Goal: Task Accomplishment & Management: Complete application form

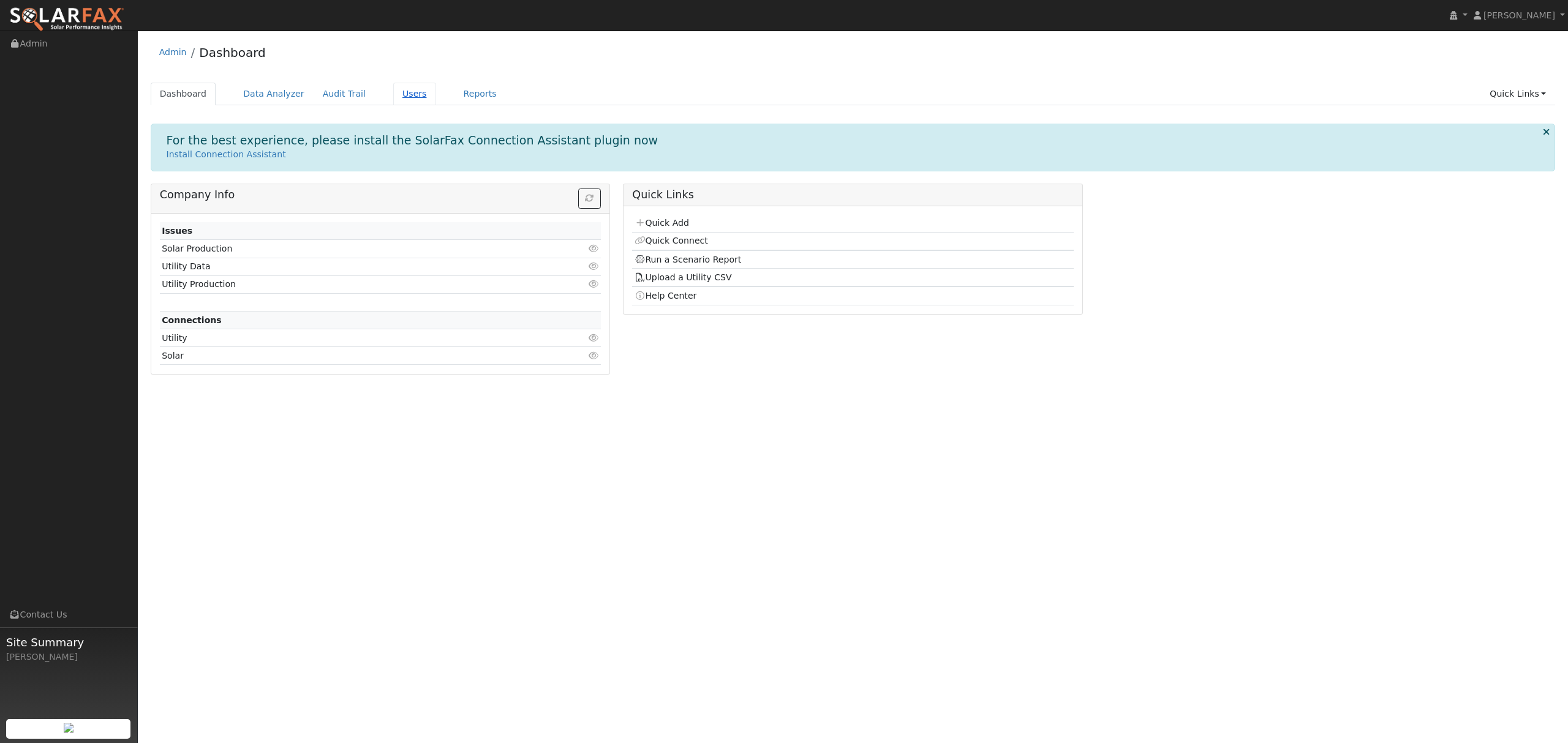
click at [393, 93] on link "Users" at bounding box center [414, 94] width 43 height 22
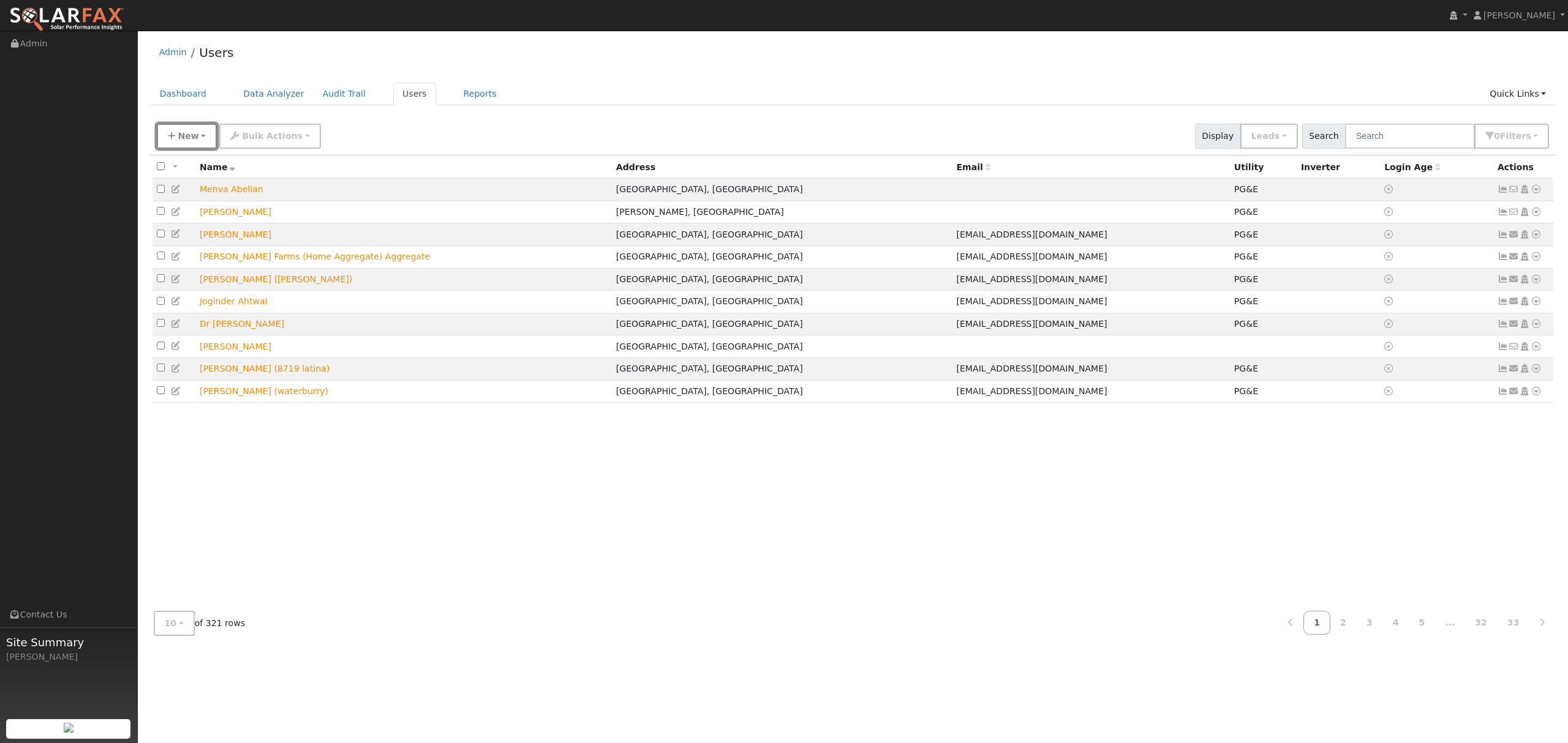
click at [184, 136] on span "New" at bounding box center [188, 136] width 21 height 10
click at [181, 188] on link "Quick Add" at bounding box center [208, 189] width 102 height 17
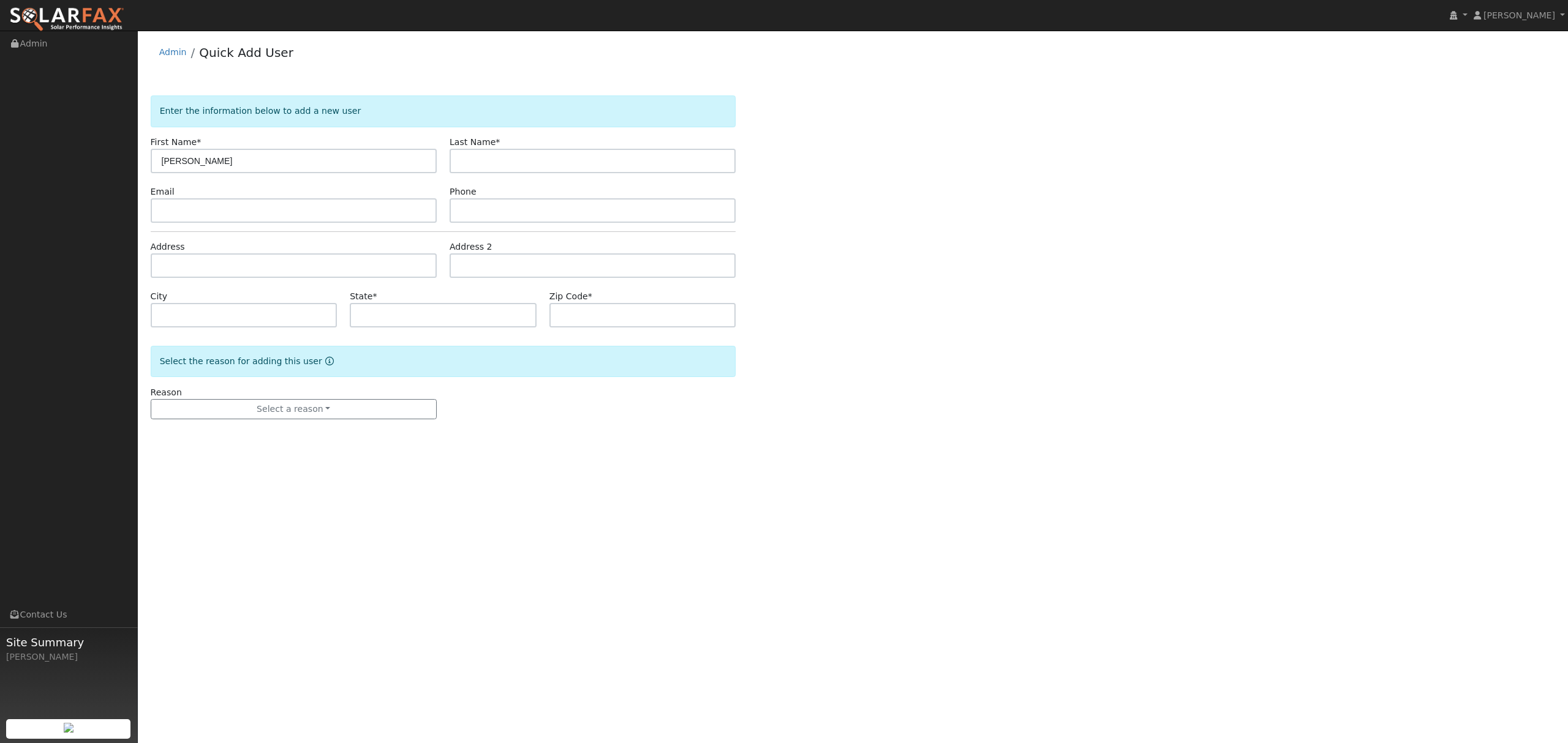
type input "[PERSON_NAME]"
drag, startPoint x: 248, startPoint y: 153, endPoint x: 99, endPoint y: 167, distance: 149.7
click at [97, 170] on div "Dustin Carey Dustin Carey Profile My Company Help Center Terms Of Service See W…" at bounding box center [784, 387] width 1568 height 712
click at [249, 165] on input "text" at bounding box center [294, 160] width 286 height 25
type input "p"
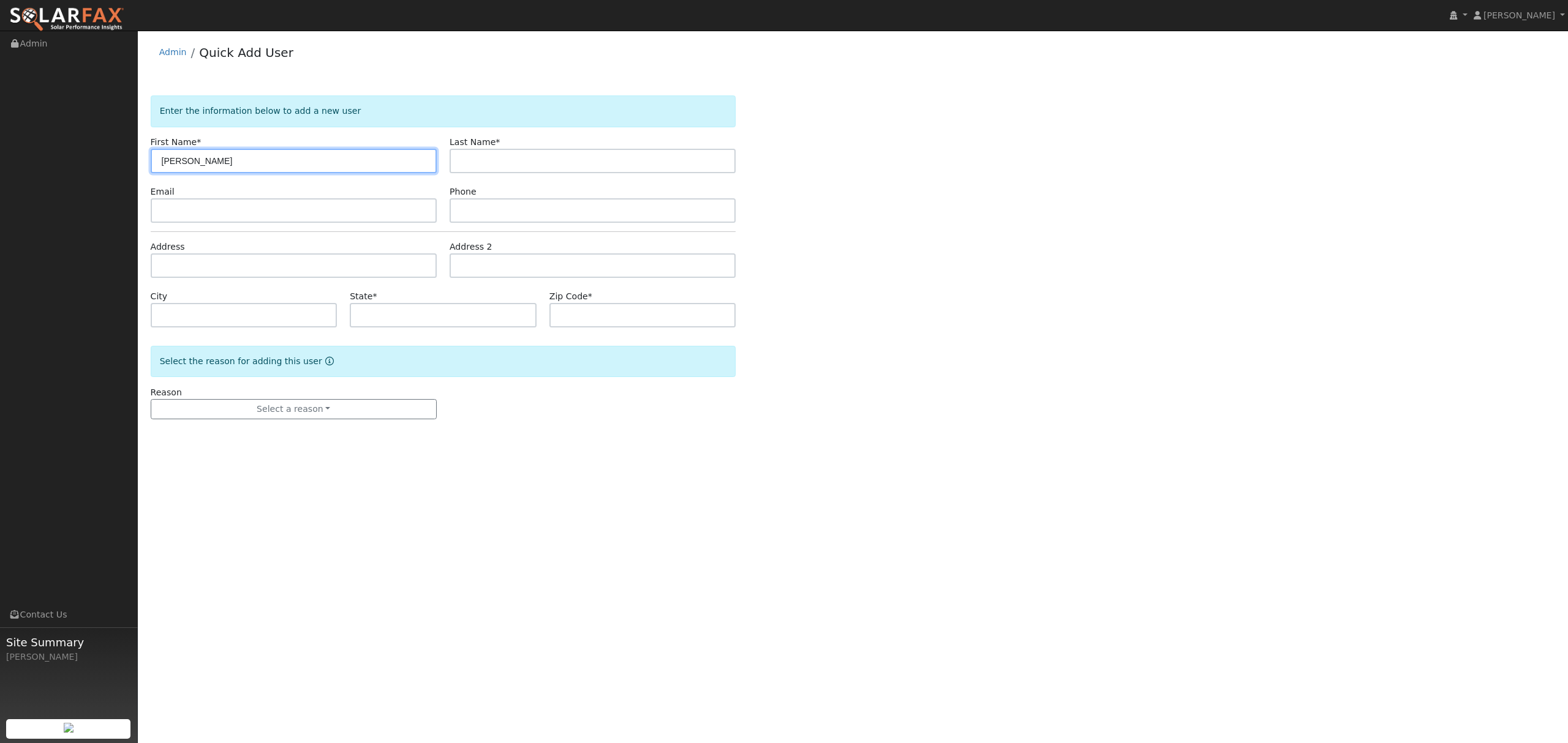
type input "Pam"
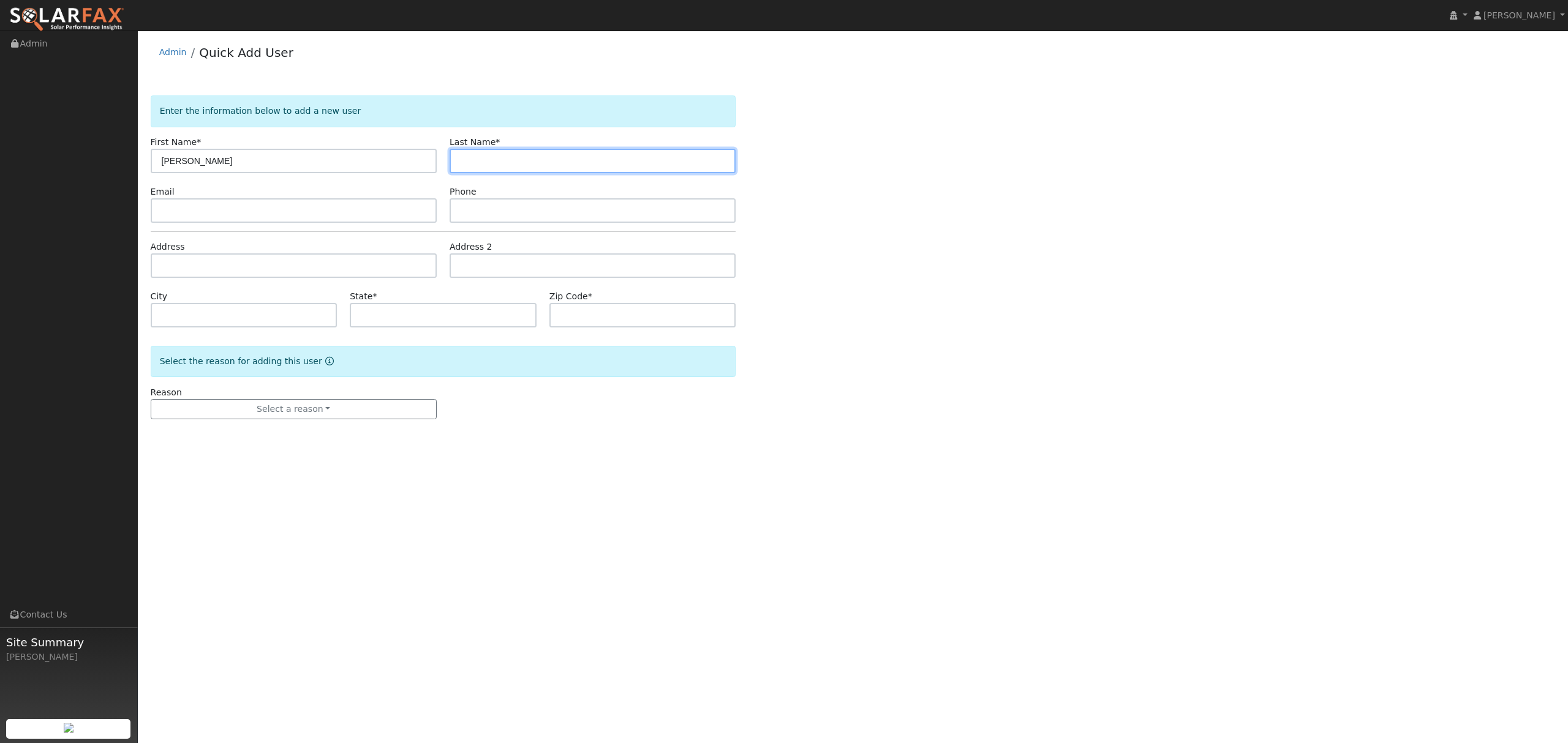
click at [504, 167] on input "text" at bounding box center [593, 160] width 286 height 25
type input "Marie"
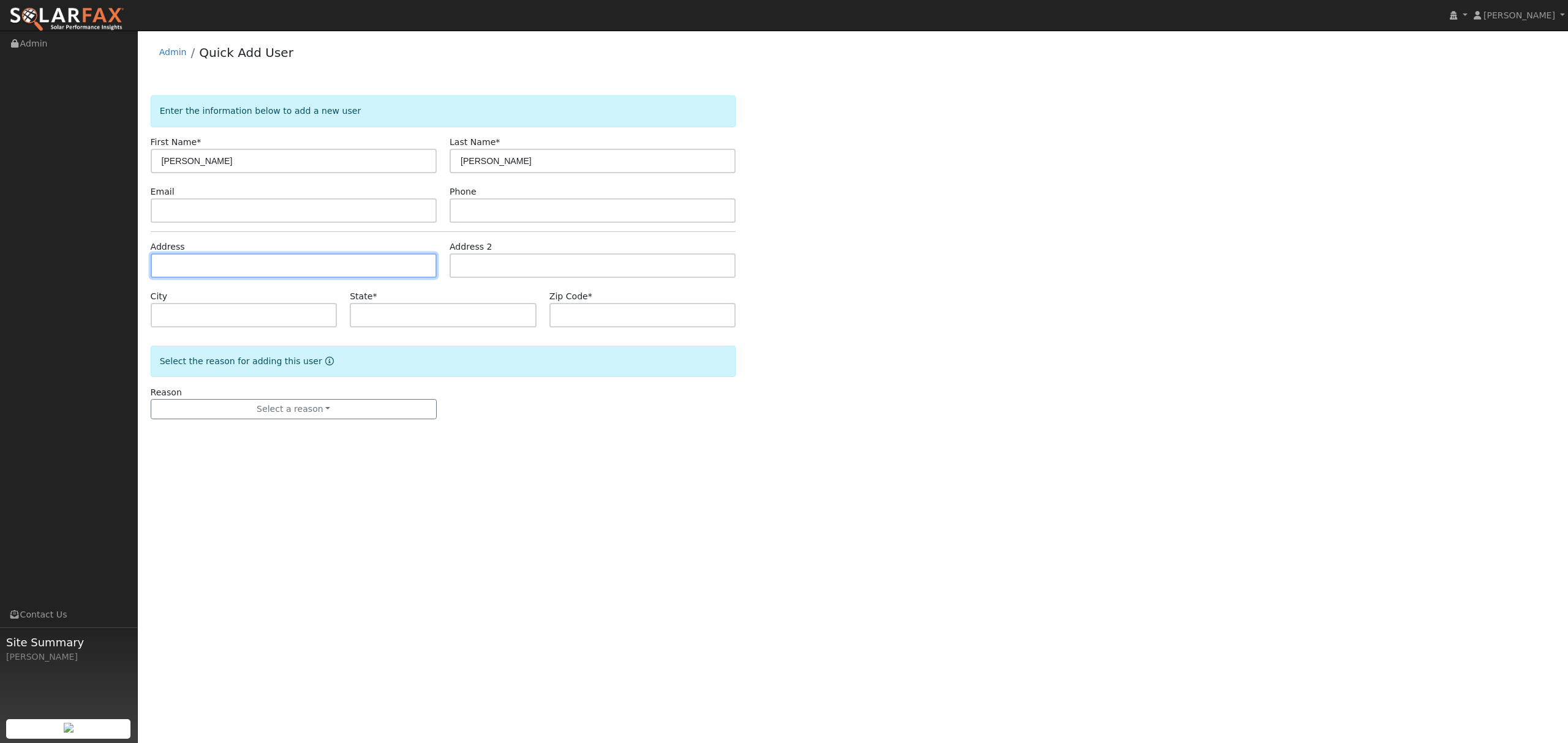
click at [270, 272] on input "text" at bounding box center [294, 265] width 286 height 25
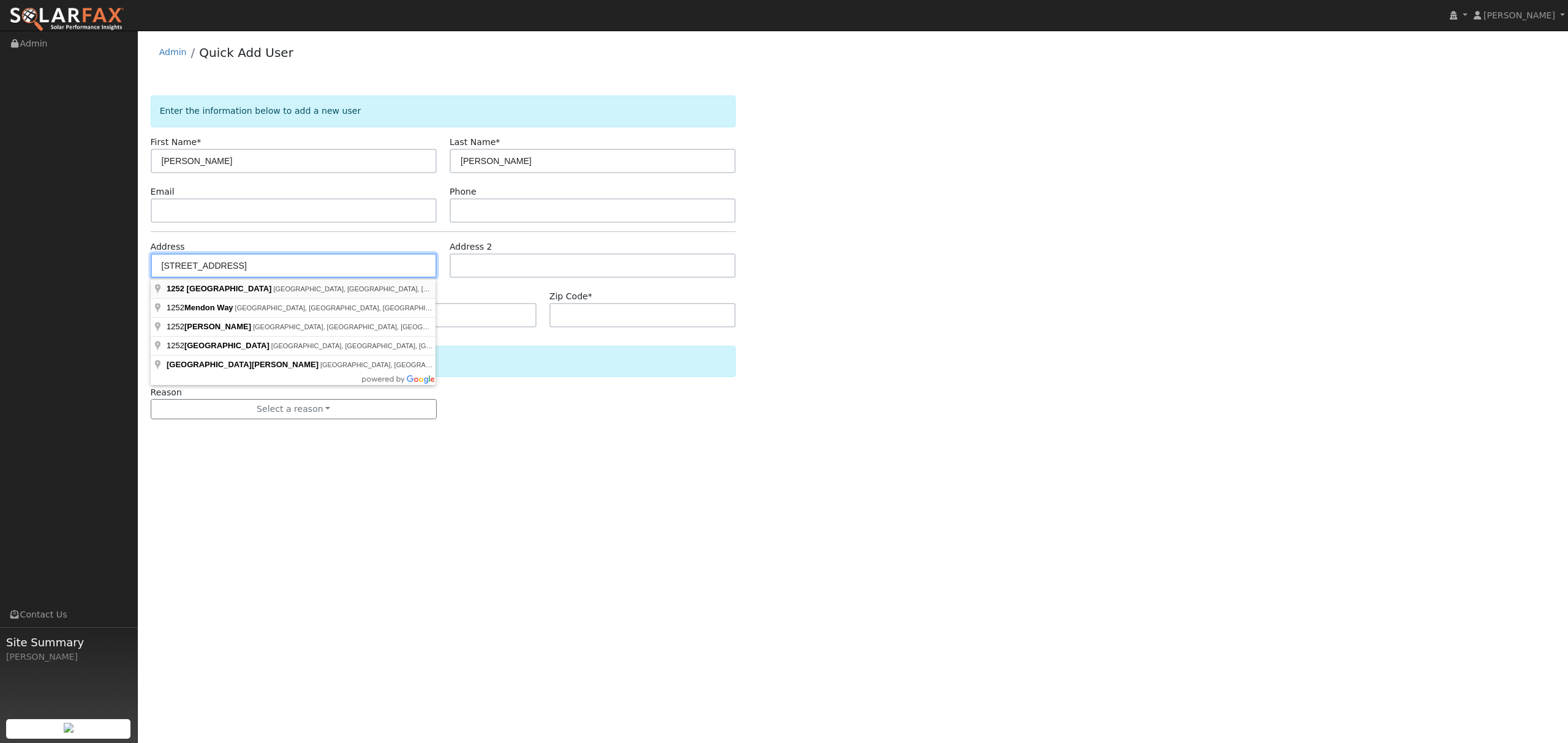
type input "1252 [GEOGRAPHIC_DATA]"
type input "Stockton"
type input "CA"
type input "95204"
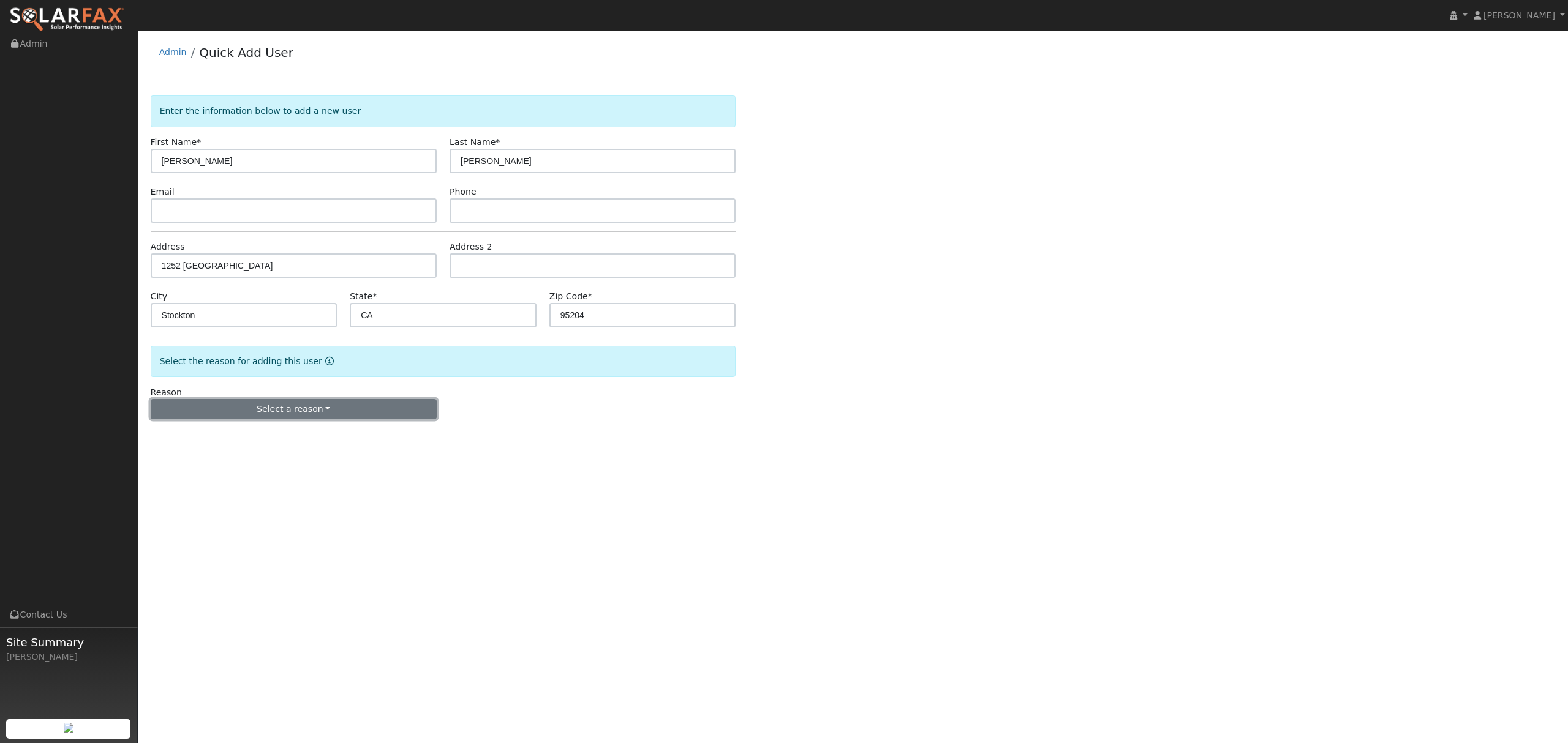
click at [297, 417] on button "Select a reason" at bounding box center [294, 410] width 286 height 21
click at [179, 437] on link "New lead" at bounding box center [219, 434] width 135 height 17
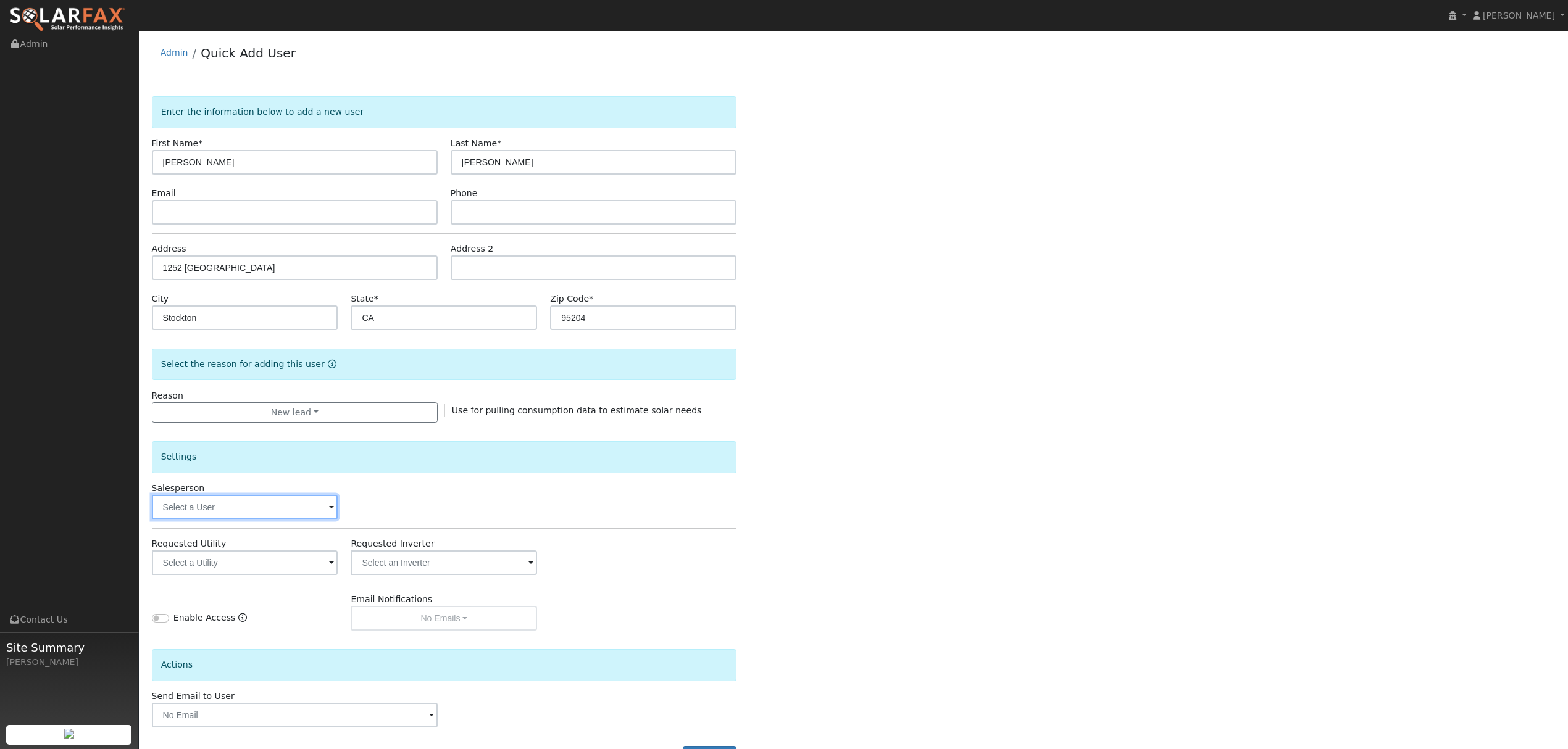
click at [292, 499] on input "text" at bounding box center [245, 507] width 186 height 25
click at [285, 558] on div "Settings Salesperson Requested Utility Requested Inverter Enable Access Email N…" at bounding box center [444, 527] width 585 height 208
click at [287, 563] on input "text" at bounding box center [245, 563] width 186 height 25
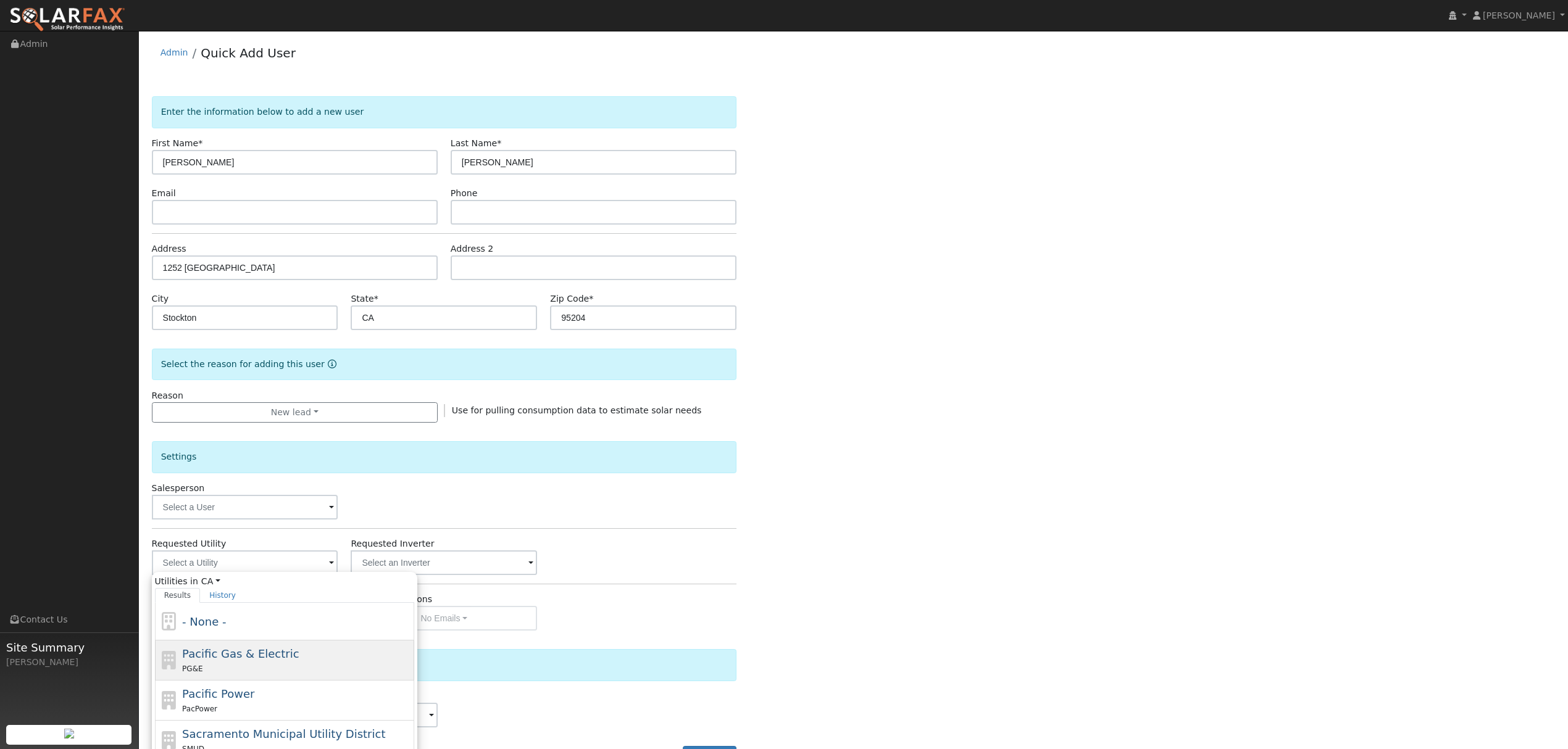
click at [267, 669] on div "PG&E" at bounding box center [297, 669] width 229 height 13
type input "Pacific Gas & Electric"
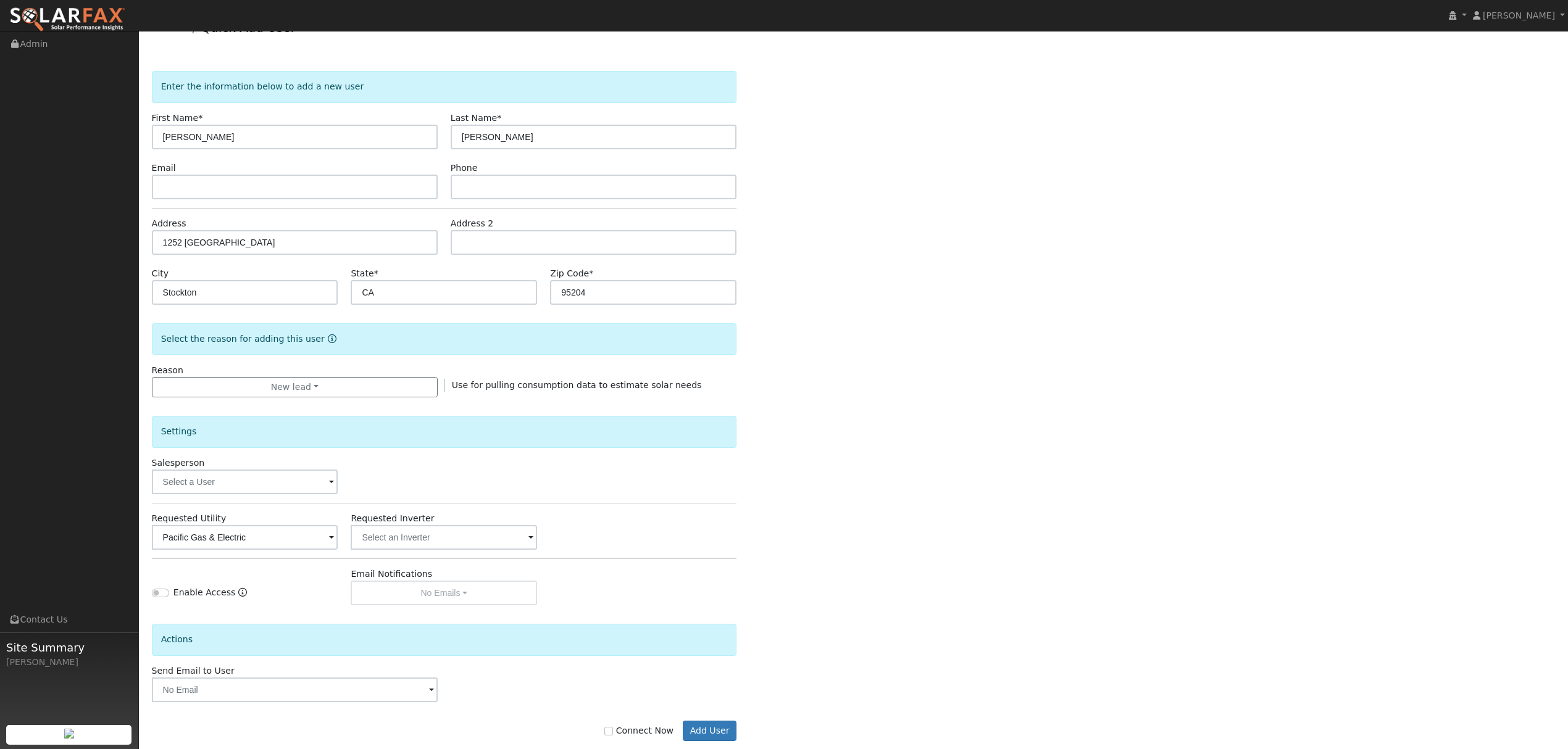
scroll to position [50, 0]
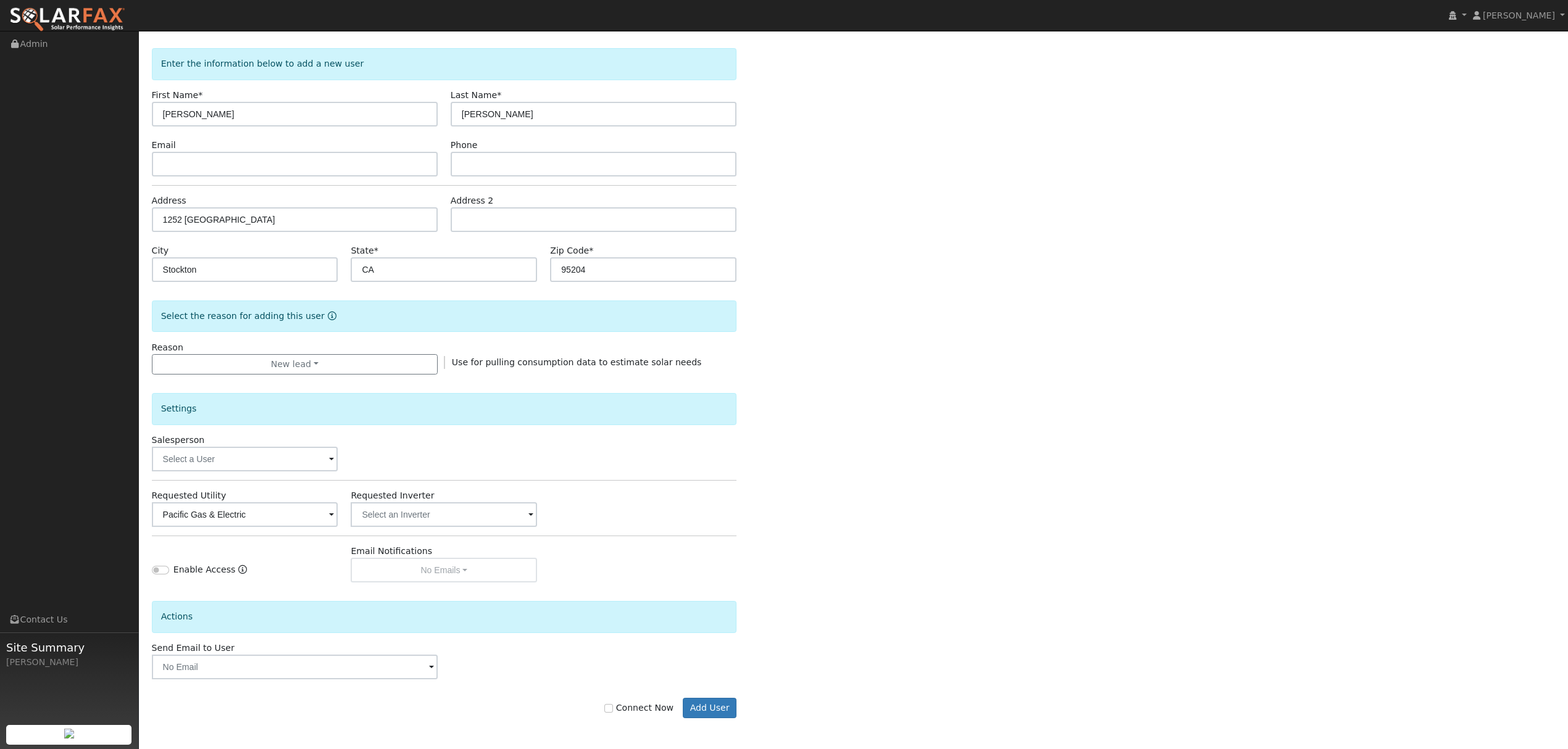
click at [628, 712] on label "Connect Now" at bounding box center [639, 708] width 69 height 13
click at [613, 712] on input "Connect Now" at bounding box center [609, 708] width 8 height 8
checkbox input "true"
click at [707, 711] on button "Add User" at bounding box center [710, 709] width 54 height 21
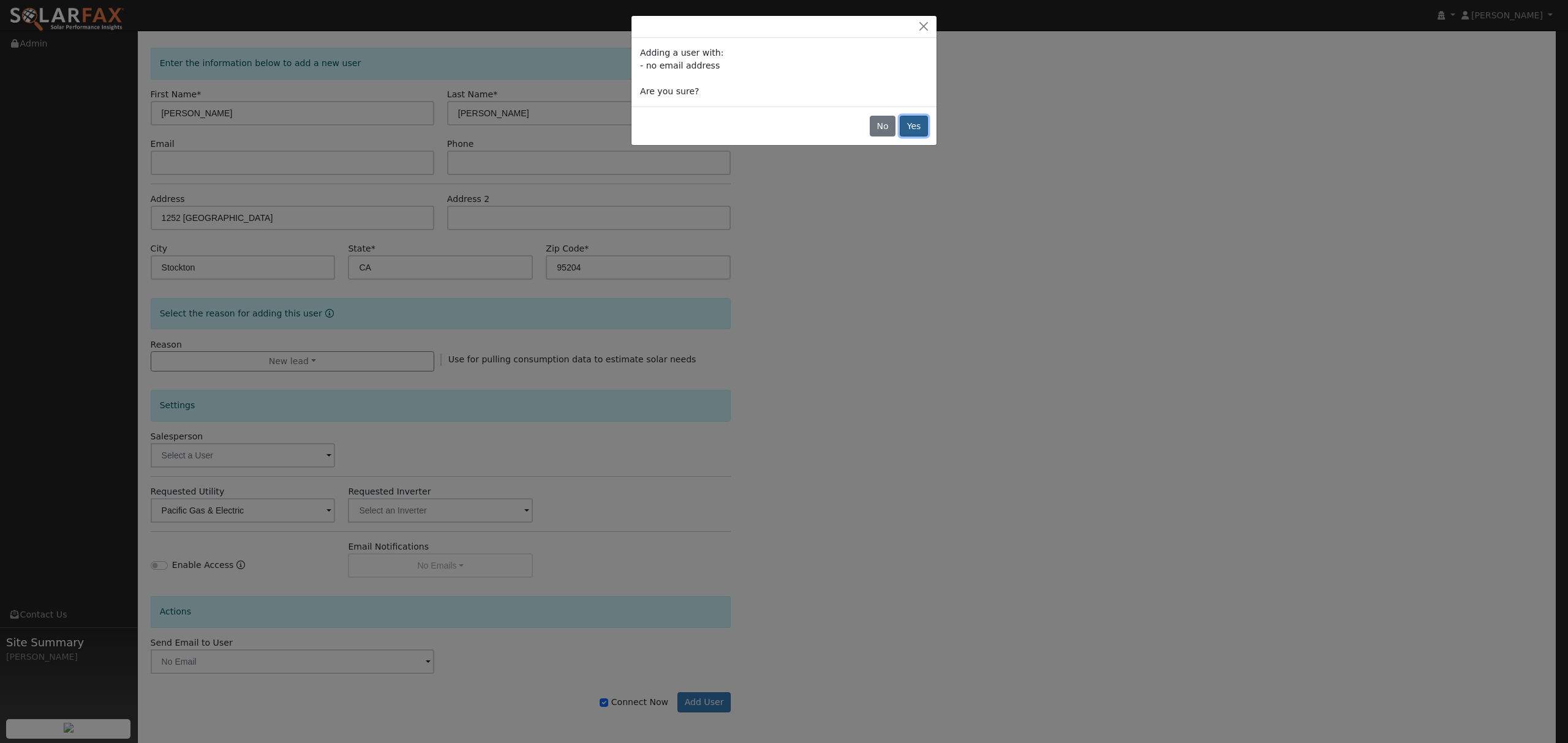
click at [910, 127] on button "Yes" at bounding box center [914, 126] width 28 height 21
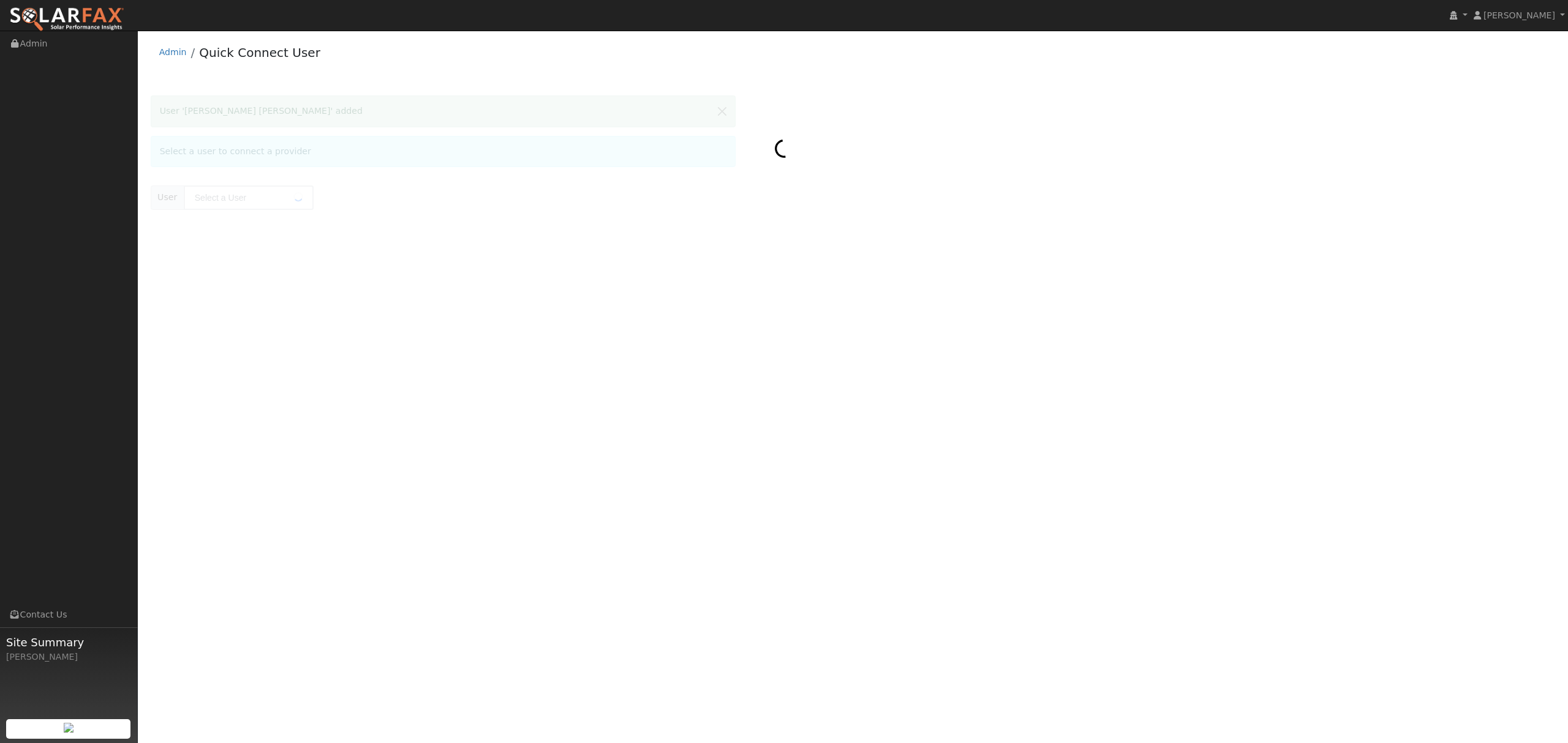
type input "Pam Marie"
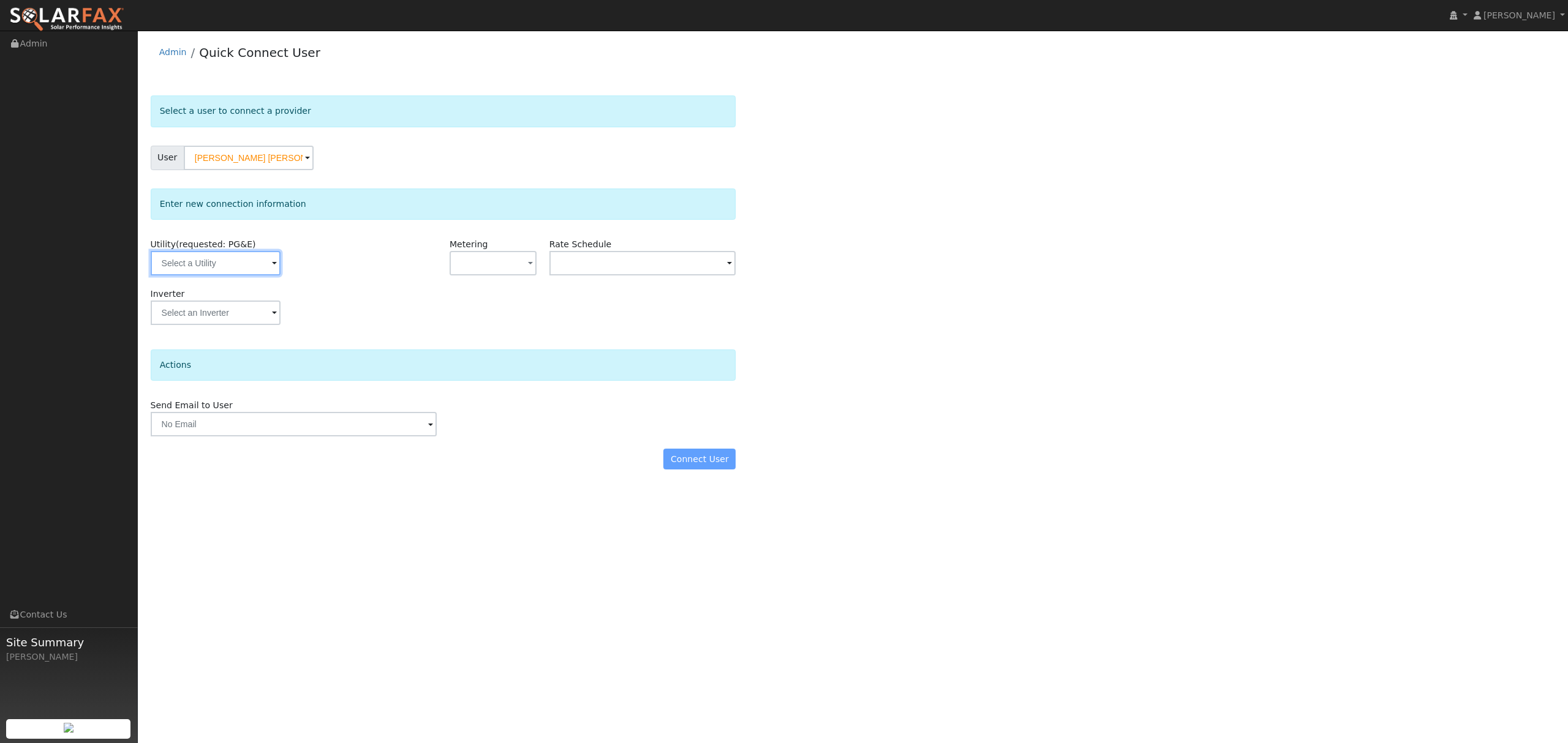
click at [226, 268] on input "text" at bounding box center [215, 263] width 130 height 25
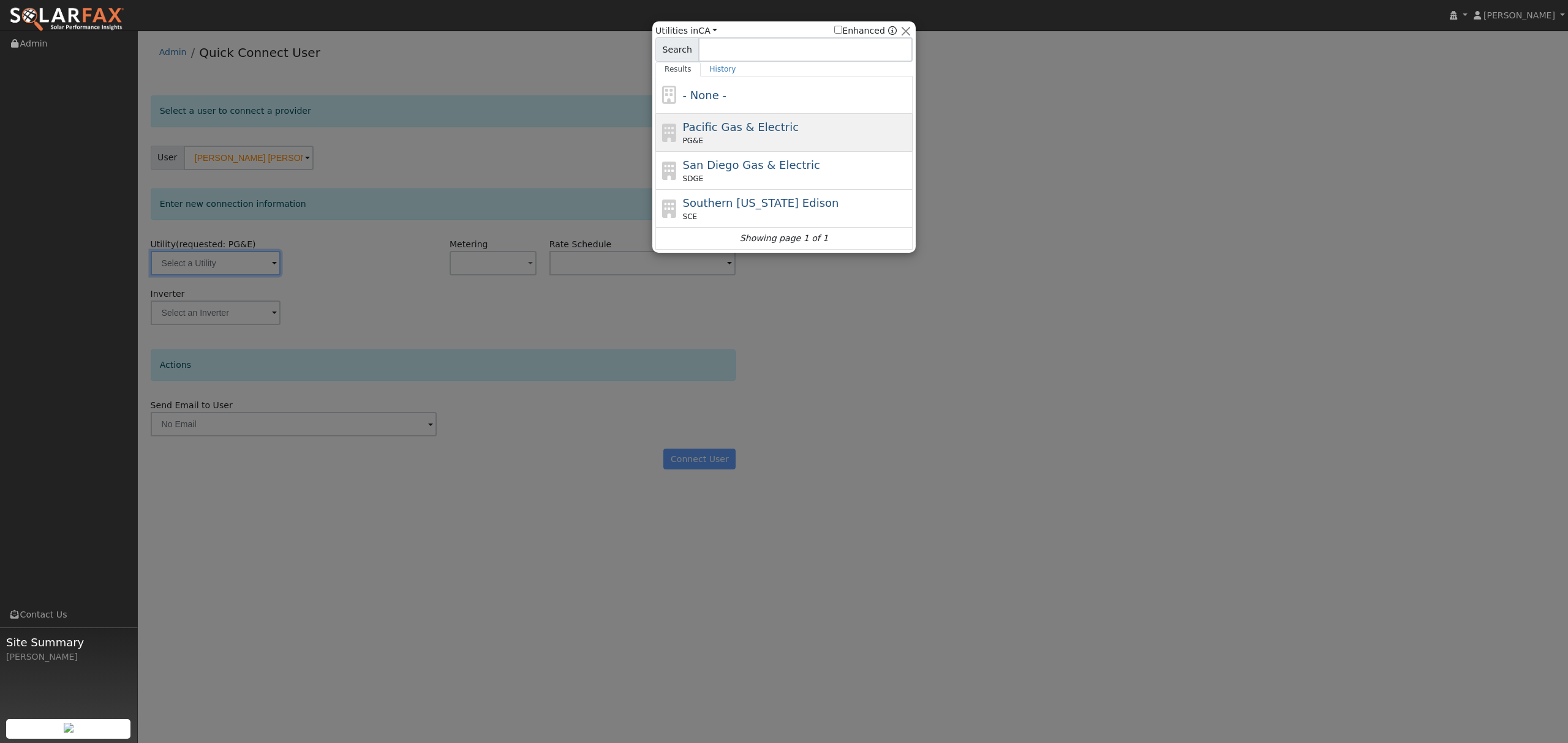
click at [692, 140] on span "PG&E" at bounding box center [693, 141] width 20 height 11
type input "PG&E"
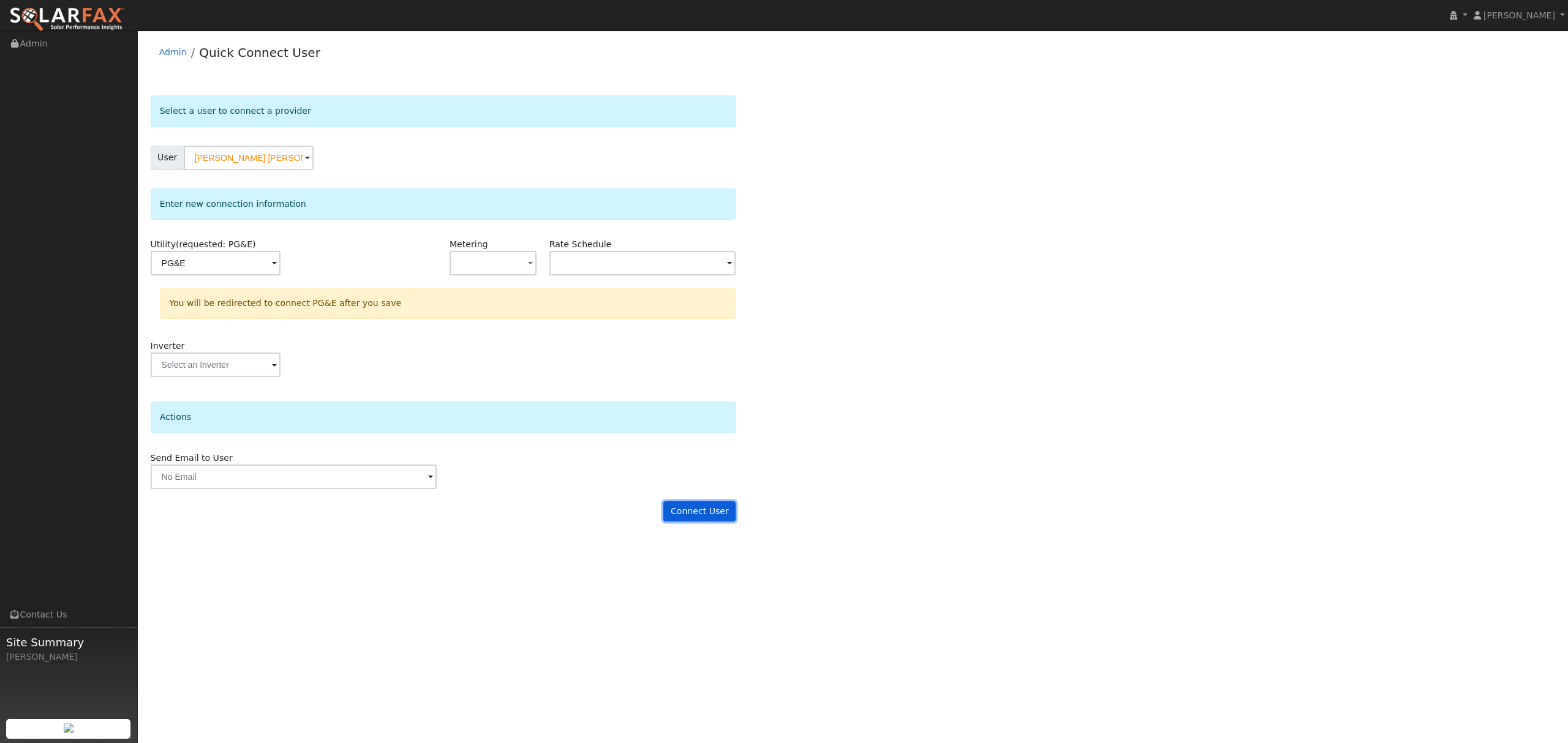
click at [713, 518] on button "Connect User" at bounding box center [699, 512] width 72 height 21
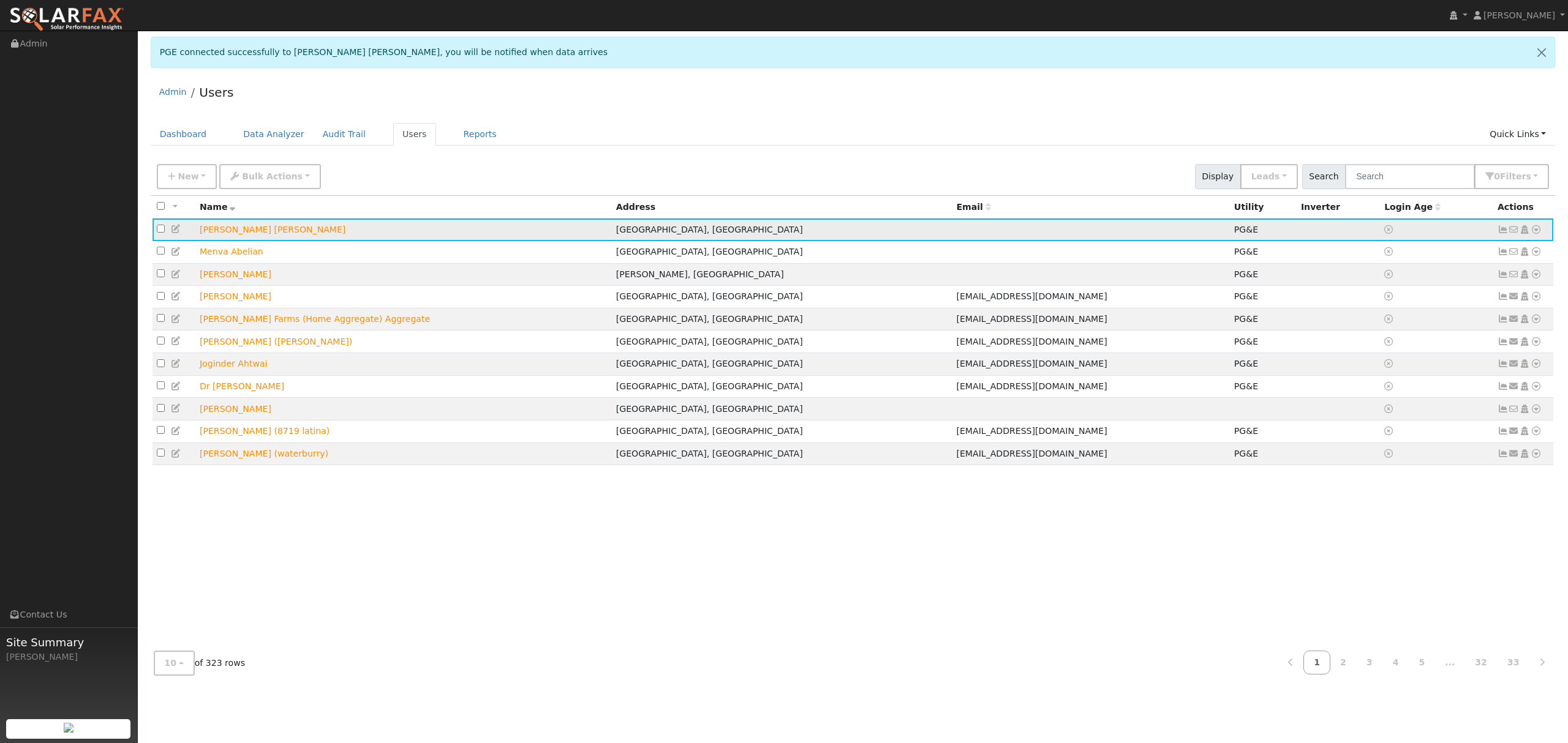
click at [1534, 228] on icon at bounding box center [1536, 230] width 11 height 8
click at [1487, 255] on link "Data Analyzer" at bounding box center [1495, 251] width 89 height 17
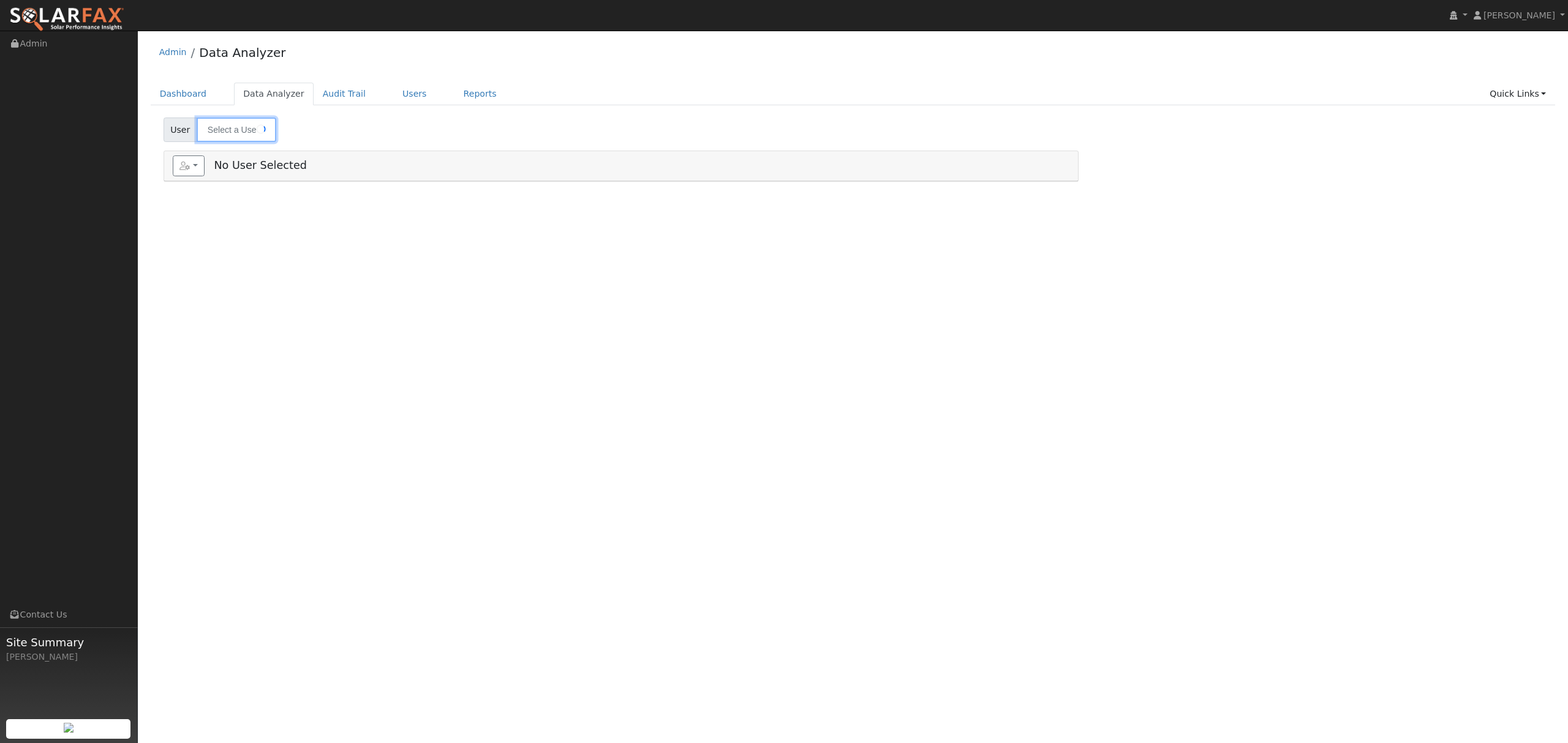
type input "[PERSON_NAME] [PERSON_NAME]"
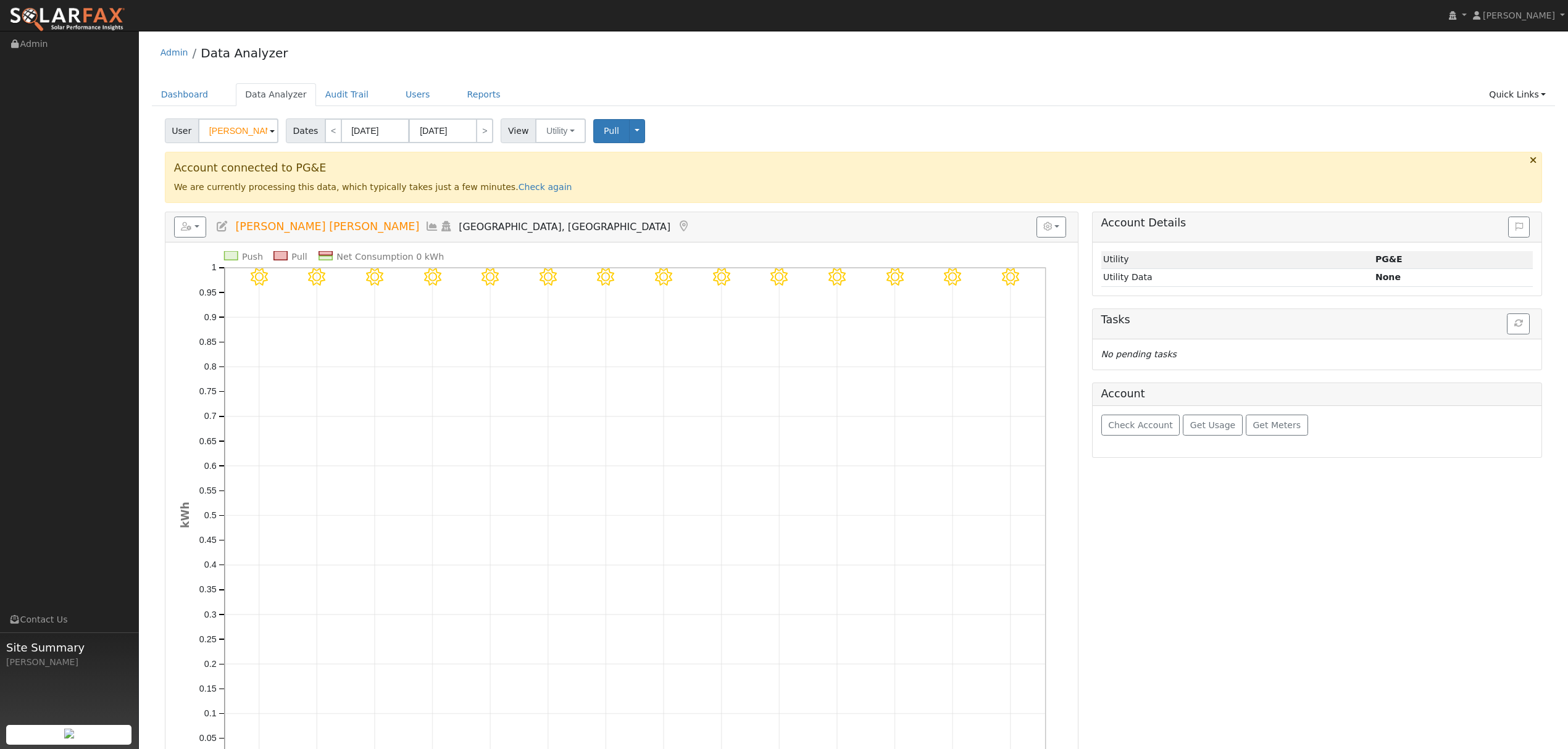
click at [425, 227] on icon at bounding box center [432, 227] width 13 height 11
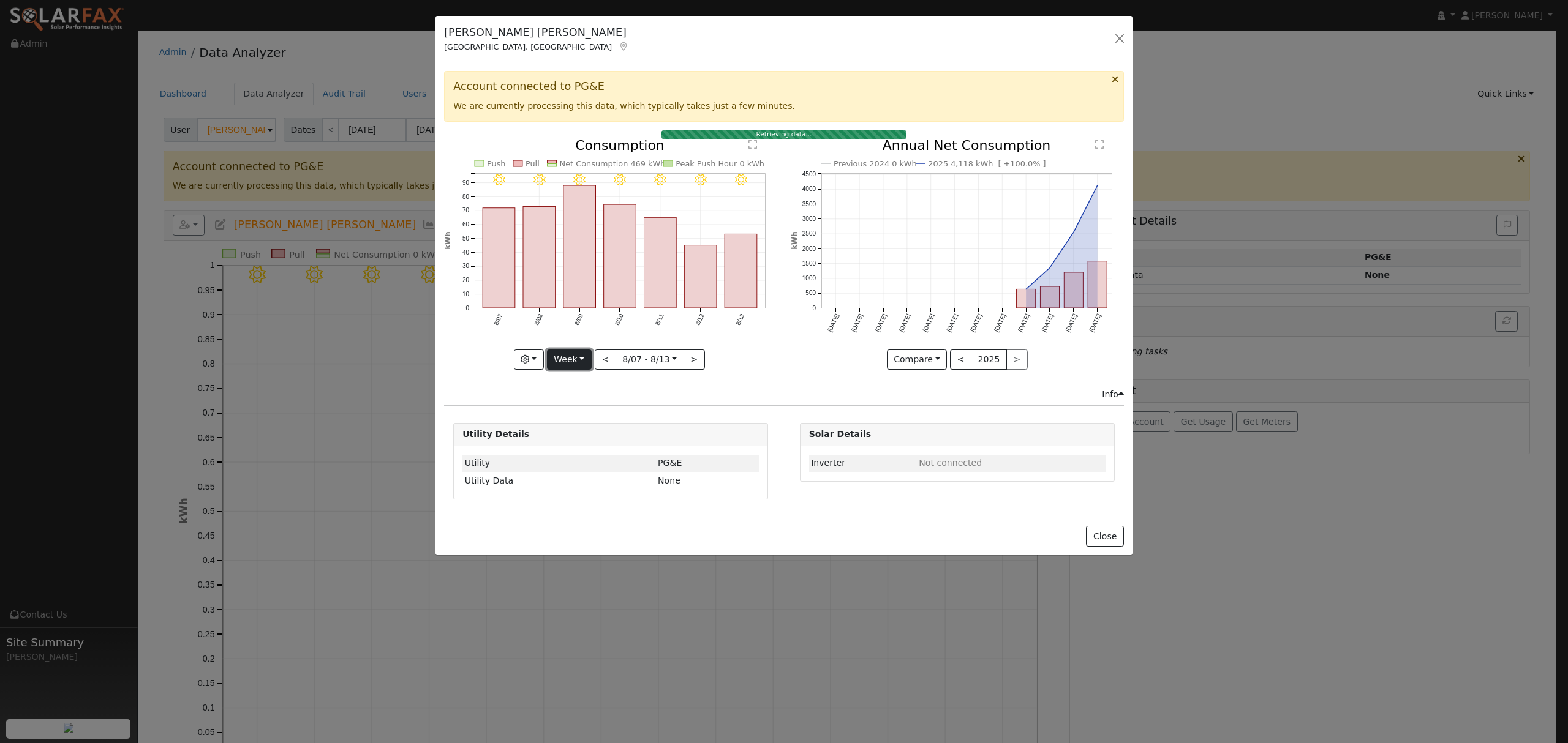
click at [570, 363] on button "Week" at bounding box center [570, 360] width 45 height 21
click at [581, 432] on link "Year" at bounding box center [589, 436] width 85 height 17
type input "[DATE]"
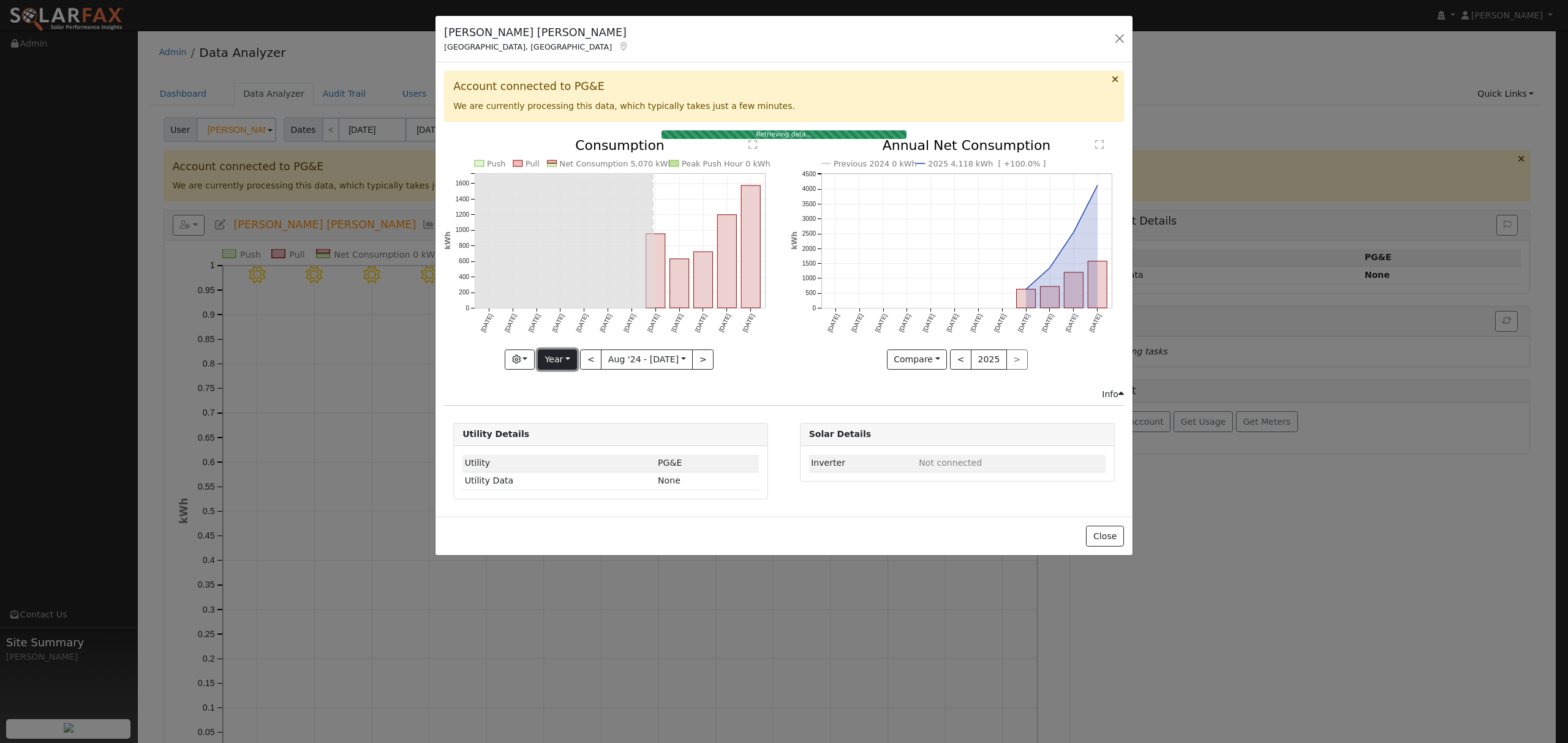
click at [569, 360] on button "Year" at bounding box center [557, 360] width 39 height 21
click at [593, 435] on link "Year" at bounding box center [580, 436] width 85 height 17
click at [563, 361] on button "Year" at bounding box center [557, 360] width 39 height 21
click at [571, 437] on link "Year" at bounding box center [580, 436] width 85 height 17
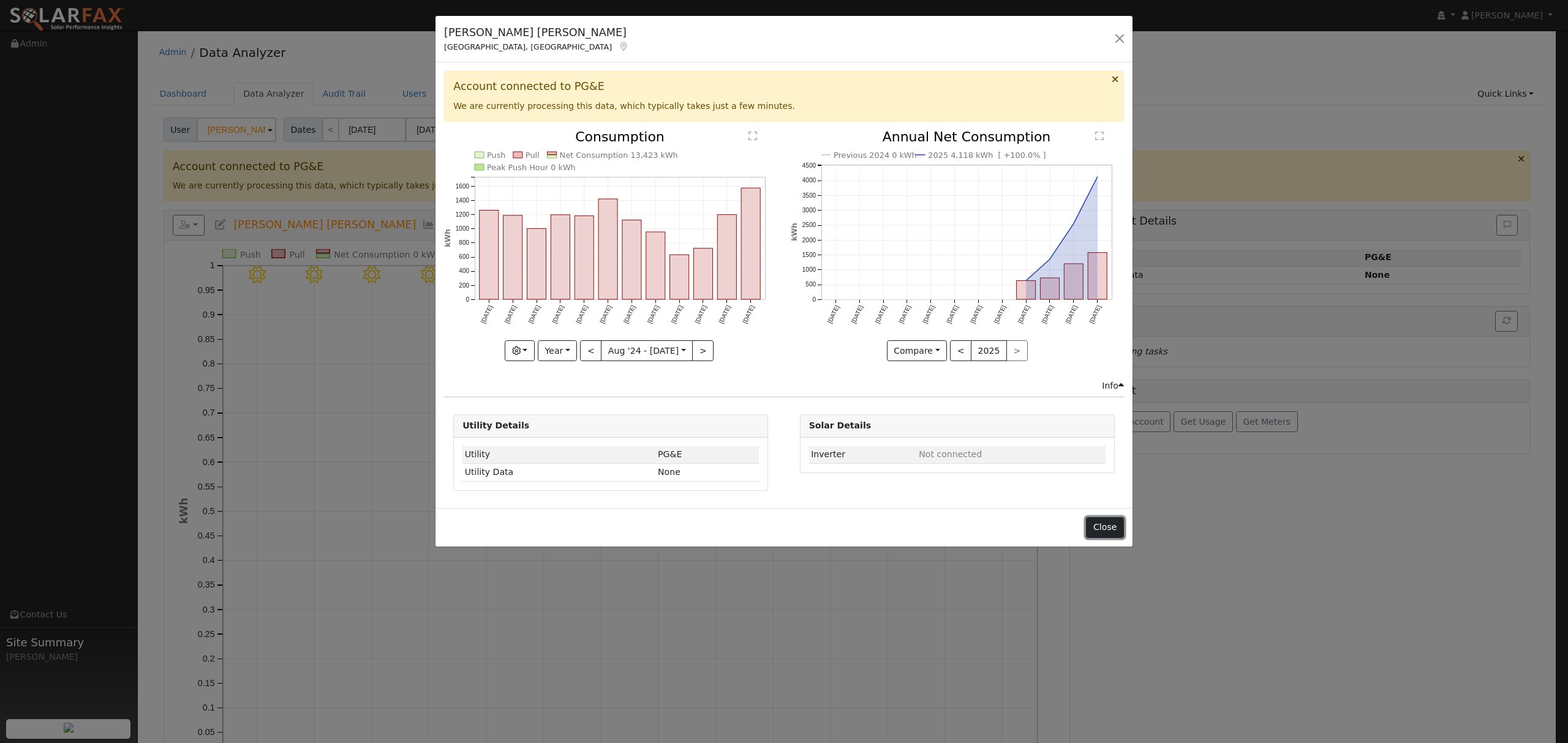
click at [1112, 527] on button "Close" at bounding box center [1104, 528] width 37 height 21
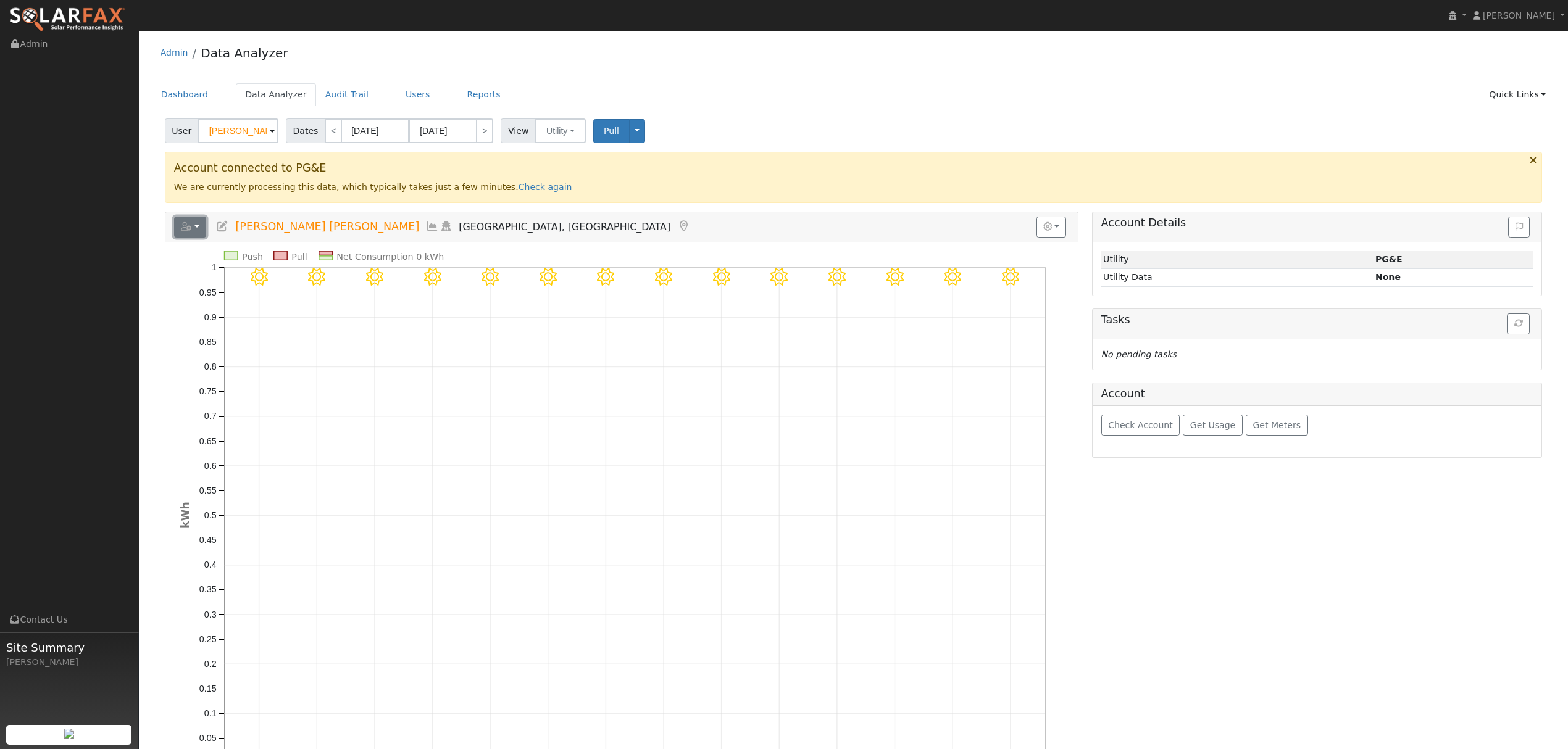
click at [196, 224] on button "button" at bounding box center [190, 227] width 32 height 21
click at [322, 282] on link "Export to CSV" at bounding box center [342, 282] width 90 height 15
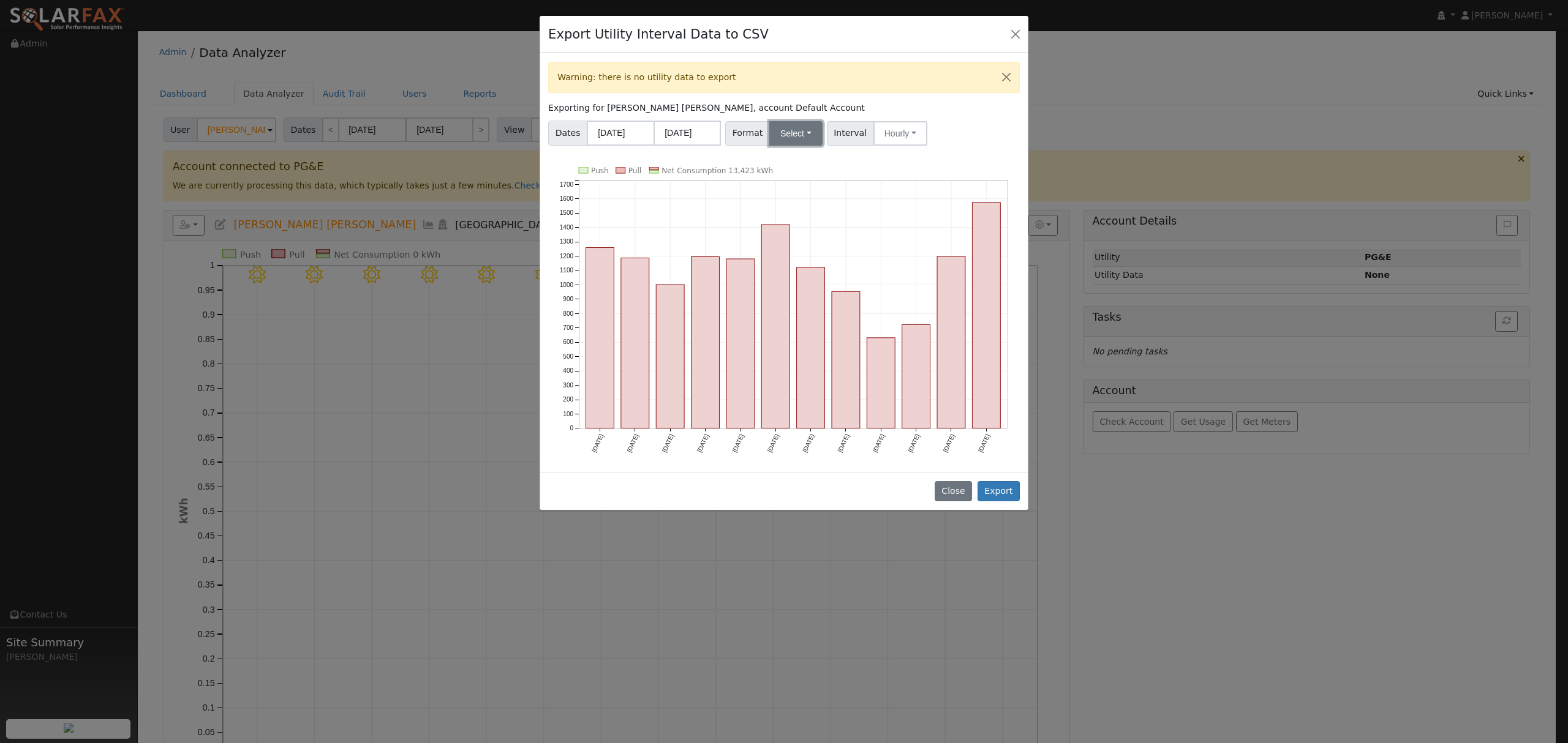
click at [804, 132] on button "Select" at bounding box center [796, 133] width 53 height 25
click at [806, 291] on link "Solargraf" at bounding box center [810, 291] width 88 height 17
click at [995, 494] on button "Export" at bounding box center [998, 492] width 42 height 21
